Goal: Task Accomplishment & Management: Manage account settings

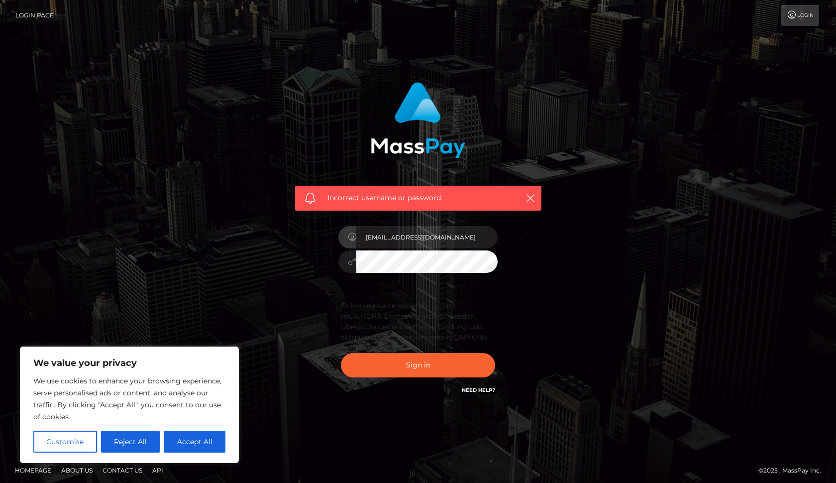
click at [483, 237] on input "tom_nau@hotmail.de" at bounding box center [426, 237] width 141 height 22
click at [418, 364] on button "Sign in" at bounding box center [418, 365] width 154 height 24
click at [404, 369] on button "Sign in" at bounding box center [418, 365] width 154 height 24
click at [423, 365] on button "Sign in" at bounding box center [418, 365] width 154 height 24
click at [193, 437] on button "Accept All" at bounding box center [195, 441] width 62 height 22
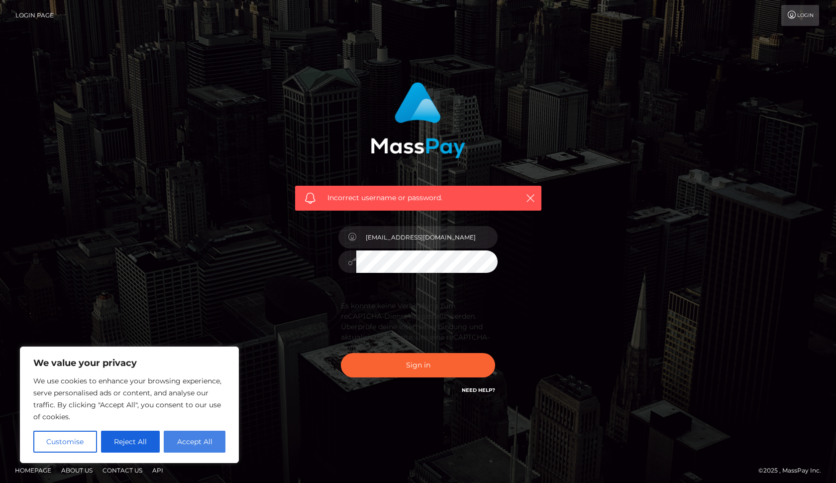
checkbox input "true"
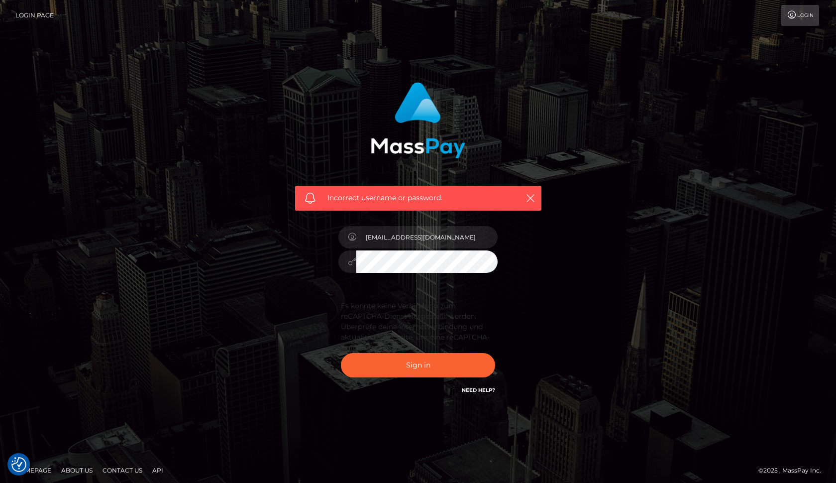
click at [350, 257] on icon at bounding box center [352, 261] width 8 height 8
click at [467, 229] on input "tom_nau@hotmail.de" at bounding box center [426, 237] width 141 height 22
click at [481, 237] on input "tom_nau@hotmail.de" at bounding box center [426, 237] width 141 height 22
type input "dG9tX25hdUBob3RtYWlsLmRl"
click at [418, 364] on button "Sign in" at bounding box center [418, 365] width 154 height 24
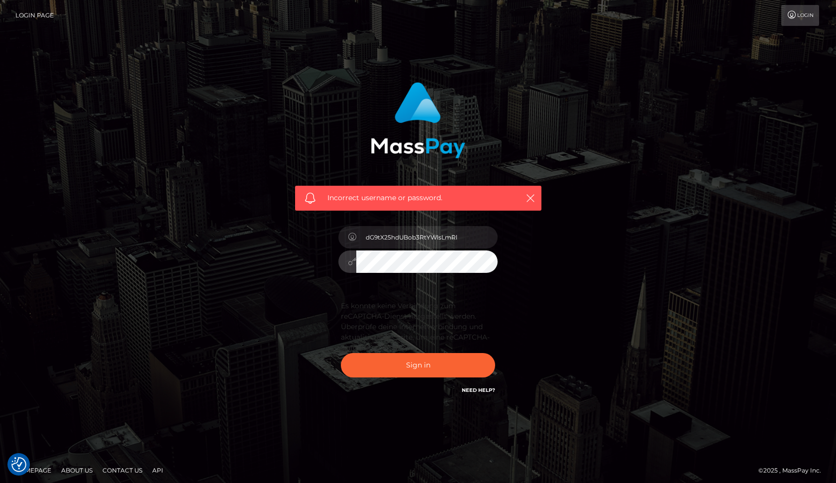
click at [418, 364] on button "Sign in" at bounding box center [418, 365] width 154 height 24
click at [425, 369] on button "Sign in" at bounding box center [418, 365] width 154 height 24
drag, startPoint x: 467, startPoint y: 238, endPoint x: 351, endPoint y: 230, distance: 115.7
click at [351, 230] on div "dG9tX25hdUBob3RtYWlsLmRl" at bounding box center [417, 235] width 159 height 19
click at [796, 16] on link "Login" at bounding box center [800, 15] width 38 height 21
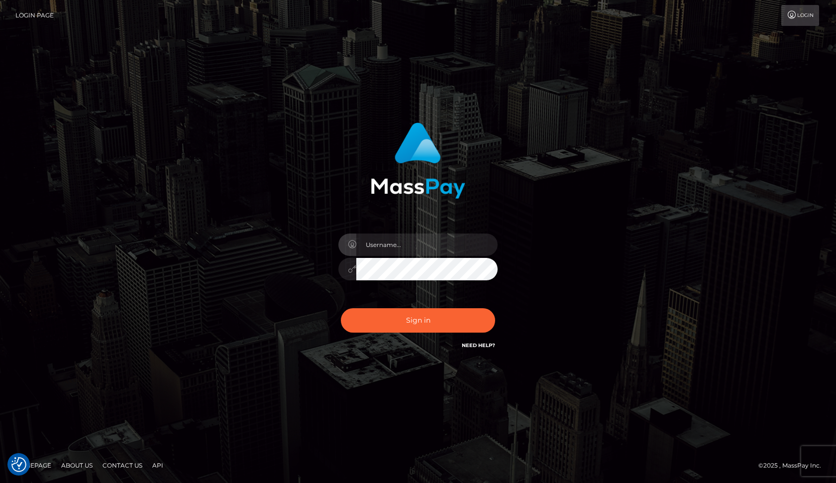
checkbox input "true"
